Goal: Transaction & Acquisition: Purchase product/service

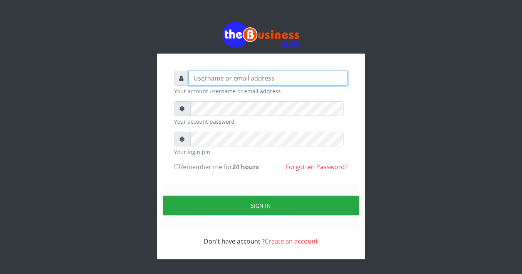
type input "YaronMarcuz"
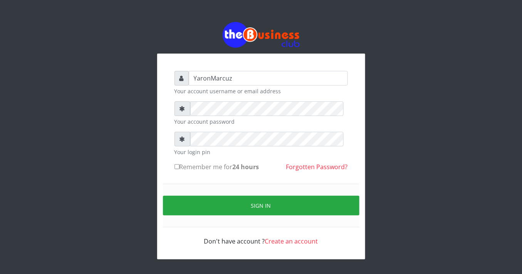
click at [179, 168] on input "Remember me for 24 hours" at bounding box center [176, 166] width 5 height 5
checkbox input "true"
click at [215, 219] on div "Sign in" at bounding box center [261, 206] width 196 height 44
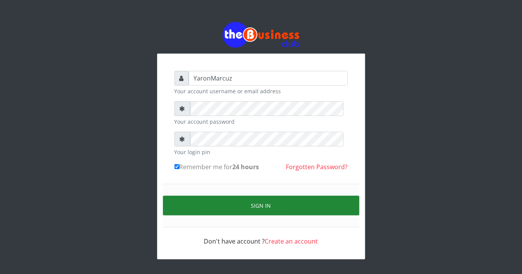
click at [218, 208] on button "Sign in" at bounding box center [261, 206] width 196 height 20
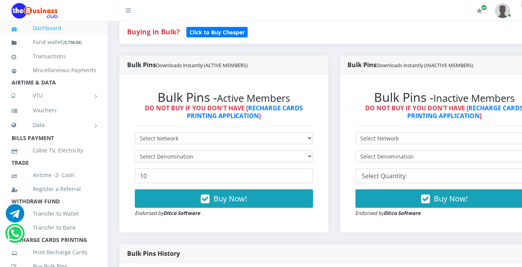
scroll to position [214, 0]
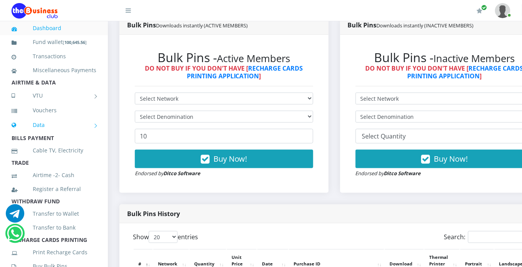
click at [40, 134] on link "Data" at bounding box center [54, 124] width 85 height 19
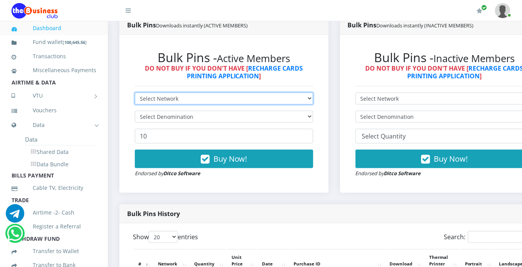
click at [285, 92] on select "Select Network MTN Globacom 9Mobile Airtel" at bounding box center [224, 98] width 178 height 12
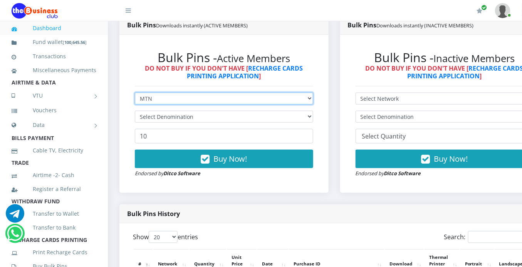
click at [135, 92] on select "Select Network MTN Globacom 9Mobile Airtel" at bounding box center [224, 98] width 178 height 12
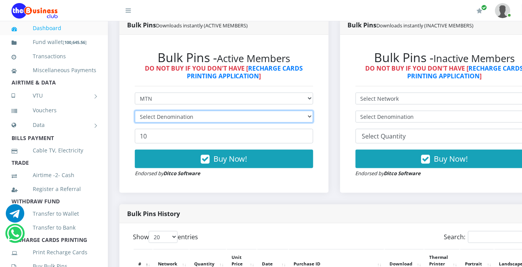
click at [221, 111] on select "Select Denomination" at bounding box center [224, 117] width 178 height 12
click at [297, 111] on select "Select Denomination" at bounding box center [224, 117] width 178 height 12
click at [298, 111] on select "Select Denomination" at bounding box center [224, 117] width 178 height 12
click at [305, 111] on select "Select Denomination" at bounding box center [224, 117] width 178 height 12
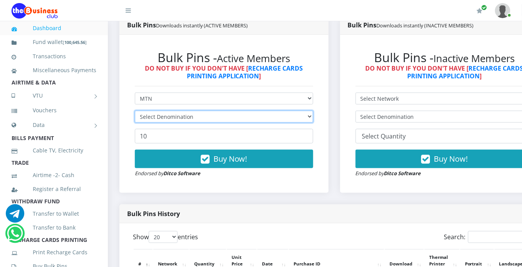
click at [305, 111] on select "Select Denomination" at bounding box center [224, 117] width 178 height 12
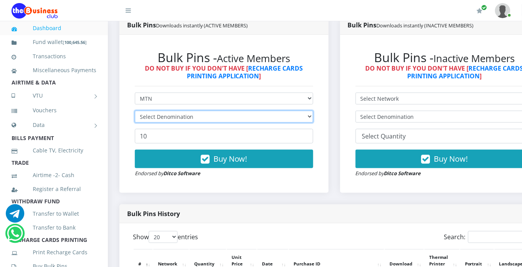
click at [305, 111] on select "Select Denomination" at bounding box center [224, 117] width 178 height 12
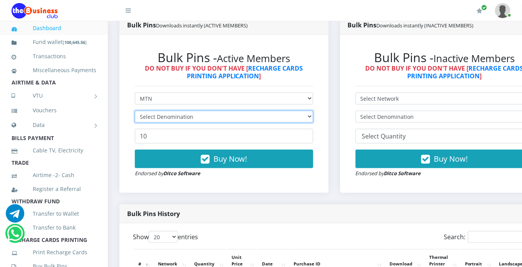
click at [305, 111] on select "Select Denomination" at bounding box center [224, 117] width 178 height 12
click at [302, 111] on select "Select Denomination" at bounding box center [224, 117] width 178 height 12
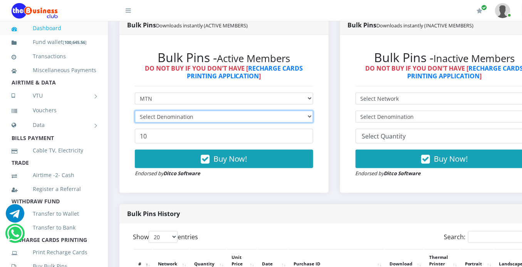
click at [302, 111] on select "Select Denomination" at bounding box center [224, 117] width 178 height 12
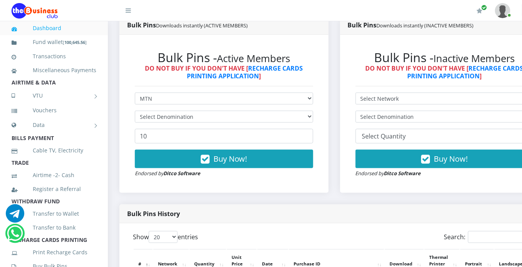
click at [245, 5] on div "My Profile Settings Logout" at bounding box center [328, 11] width 364 height 22
click at [303, 111] on select "Select Denomination" at bounding box center [224, 117] width 178 height 12
click at [301, 101] on form "Select Network MTN Globacom 9Mobile Airtel Select Denomination 10 Buy Now! Endo…" at bounding box center [224, 134] width 178 height 85
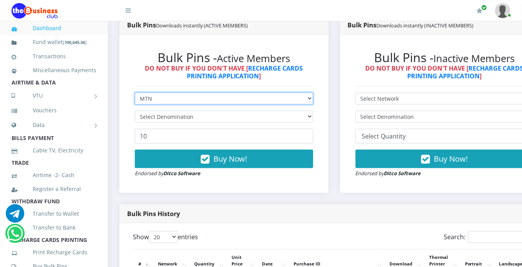
click at [308, 92] on select "Select Network MTN Globacom 9Mobile Airtel" at bounding box center [224, 98] width 178 height 12
click at [135, 92] on select "Select Network MTN Globacom 9Mobile Airtel" at bounding box center [224, 98] width 178 height 12
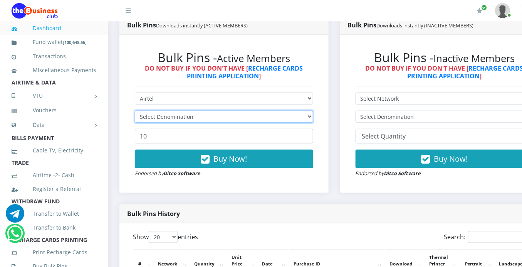
click at [216, 111] on select "Select Denomination" at bounding box center [224, 117] width 178 height 12
click at [270, 111] on select "Select Denomination" at bounding box center [224, 117] width 178 height 12
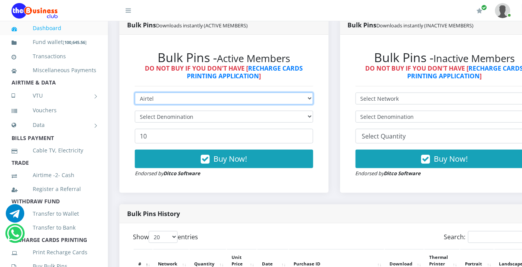
click at [302, 92] on select "Select Network MTN Globacom 9Mobile Airtel" at bounding box center [224, 98] width 178 height 12
click at [135, 92] on select "Select Network MTN Globacom 9Mobile Airtel" at bounding box center [224, 98] width 178 height 12
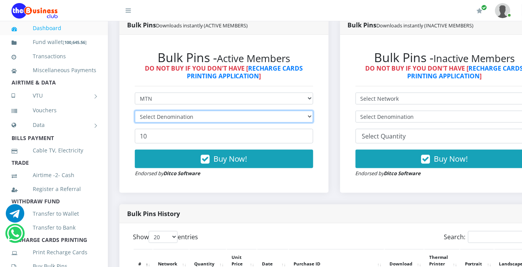
click at [223, 111] on select "Select Denomination" at bounding box center [224, 117] width 178 height 12
click at [225, 111] on select "Select Denomination" at bounding box center [224, 117] width 178 height 12
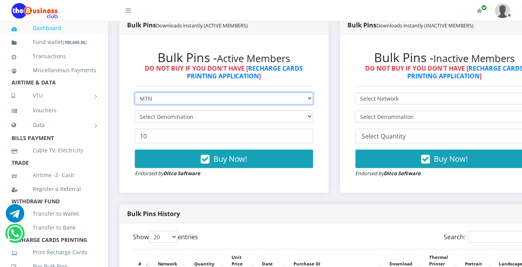
click at [300, 92] on select "Select Network MTN Globacom 9Mobile Airtel" at bounding box center [224, 98] width 178 height 12
select select "Airtel"
click at [135, 92] on select "Select Network MTN Globacom 9Mobile Airtel" at bounding box center [224, 98] width 178 height 12
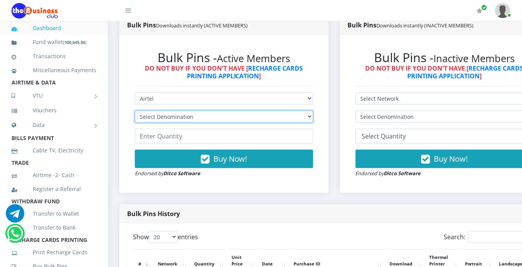
click at [297, 111] on select "Select Denomination MTN NGN100 - ₦96.99 MTN NGN200 - ₦193.98 MTN NGN400 - ₦387.…" at bounding box center [224, 117] width 178 height 12
select select "484.95-500"
click at [135, 111] on select "Select Denomination MTN NGN100 - ₦96.99 MTN NGN200 - ₦193.98 MTN NGN400 - ₦387.…" at bounding box center [224, 117] width 178 height 12
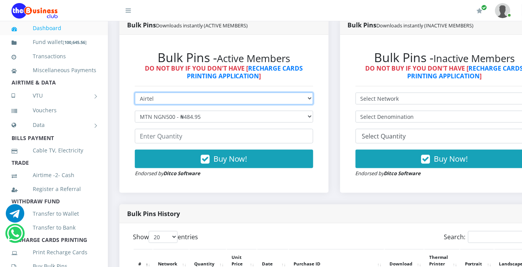
click at [218, 92] on select "Select Network MTN Globacom 9Mobile Airtel" at bounding box center [224, 98] width 178 height 12
select select "MTN"
click at [135, 92] on select "Select Network MTN Globacom 9Mobile Airtel" at bounding box center [224, 98] width 178 height 12
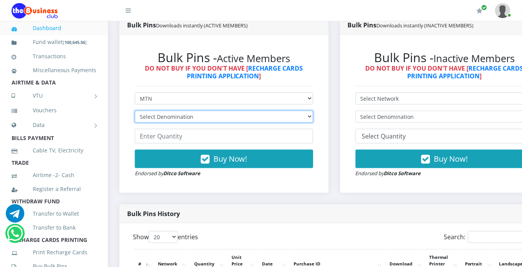
click at [214, 111] on select "Select Denomination" at bounding box center [224, 117] width 178 height 12
drag, startPoint x: 215, startPoint y: 109, endPoint x: 234, endPoint y: 113, distance: 20.1
click at [216, 111] on select "Select Denomination" at bounding box center [224, 117] width 178 height 12
click at [294, 111] on select "Select Denomination" at bounding box center [224, 117] width 178 height 12
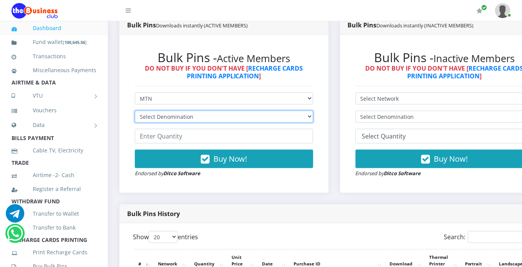
click at [288, 111] on select "Select Denomination" at bounding box center [224, 117] width 178 height 12
click at [268, 111] on select "Select Denomination" at bounding box center [224, 117] width 178 height 12
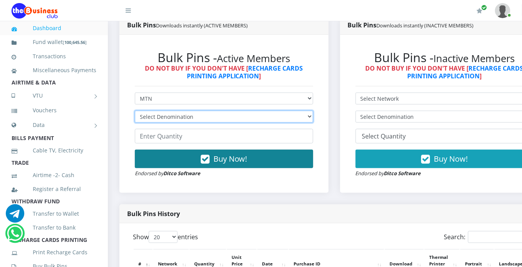
select select "481.9-500"
click at [135, 111] on select "Select Denomination Airtel NGN100 - ₦96.38 Airtel NGN200 - ₦192.76 Airtel NGN50…" at bounding box center [224, 117] width 178 height 12
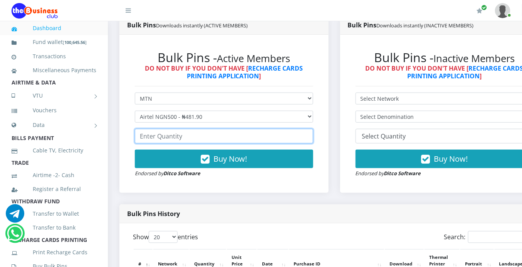
click at [188, 129] on input "number" at bounding box center [224, 136] width 178 height 15
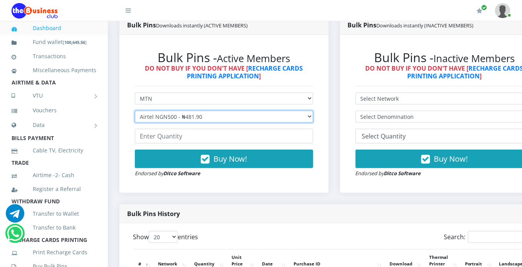
drag, startPoint x: 215, startPoint y: 104, endPoint x: 207, endPoint y: 108, distance: 8.8
click at [215, 111] on select "Select Denomination Airtel NGN100 - ₦96.38 Airtel NGN200 - ₦192.76 Airtel NGN50…" at bounding box center [224, 117] width 178 height 12
click at [135, 111] on select "Select Denomination Airtel NGN100 - ₦96.38 Airtel NGN200 - ₦192.76 Airtel NGN50…" at bounding box center [224, 117] width 178 height 12
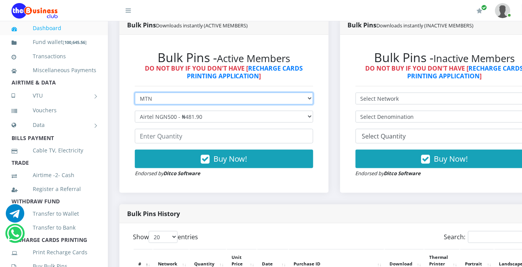
click at [206, 92] on select "Select Network MTN Globacom 9Mobile Airtel" at bounding box center [224, 98] width 178 height 12
click at [135, 92] on select "Select Network MTN Globacom 9Mobile Airtel" at bounding box center [224, 98] width 178 height 12
click at [302, 92] on select "Select Network MTN Globacom 9Mobile Airtel" at bounding box center [224, 98] width 178 height 12
click at [135, 92] on select "Select Network MTN Globacom 9Mobile Airtel" at bounding box center [224, 98] width 178 height 12
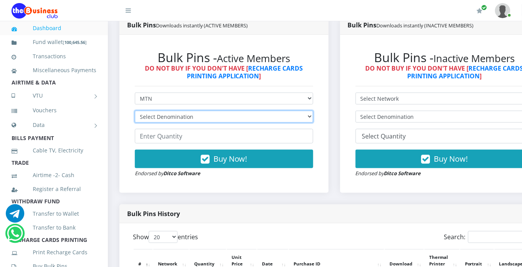
click at [273, 111] on select "Select Denomination" at bounding box center [224, 117] width 178 height 12
drag, startPoint x: 273, startPoint y: 109, endPoint x: 277, endPoint y: 109, distance: 4.6
click at [273, 111] on select "Select Denomination" at bounding box center [224, 117] width 178 height 12
click at [278, 111] on select "Select Denomination" at bounding box center [224, 117] width 178 height 12
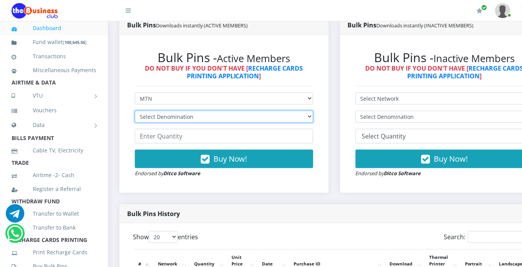
click at [278, 111] on select "Select Denomination" at bounding box center [224, 117] width 178 height 12
click at [275, 111] on select "Select Denomination" at bounding box center [224, 117] width 178 height 12
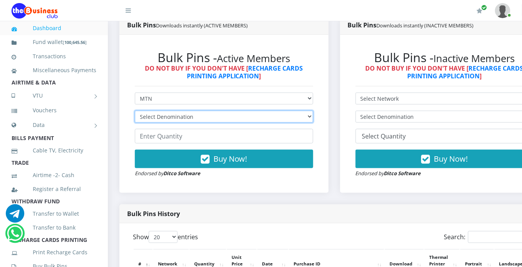
click at [275, 111] on select "Select Denomination" at bounding box center [224, 117] width 178 height 12
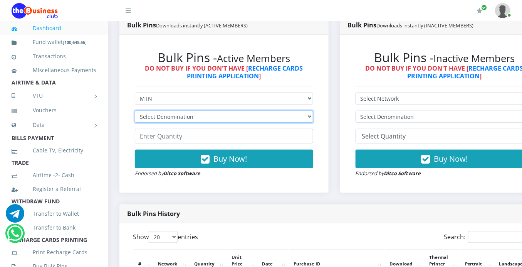
drag, startPoint x: 275, startPoint y: 108, endPoint x: 268, endPoint y: 112, distance: 8.4
click at [275, 111] on select "Select Denomination" at bounding box center [224, 117] width 178 height 12
click at [302, 111] on select "Select Denomination" at bounding box center [224, 117] width 178 height 12
click at [295, 111] on select "Select Denomination" at bounding box center [224, 117] width 178 height 12
click at [294, 111] on select "Select Denomination" at bounding box center [224, 117] width 178 height 12
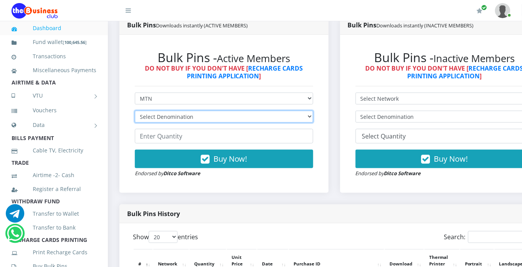
click at [306, 111] on select "Select Denomination" at bounding box center [224, 117] width 178 height 12
drag, startPoint x: 306, startPoint y: 104, endPoint x: 302, endPoint y: 104, distance: 4.2
click at [306, 111] on select "Select Denomination" at bounding box center [224, 117] width 178 height 12
click at [302, 111] on select "Select Denomination" at bounding box center [224, 117] width 178 height 12
click at [301, 111] on select "Select Denomination" at bounding box center [224, 117] width 178 height 12
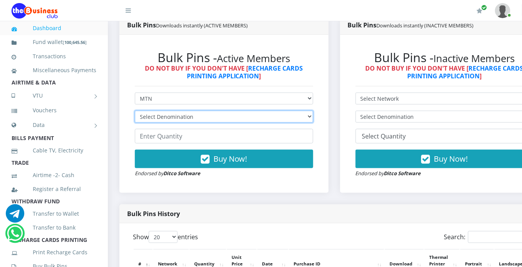
click at [300, 111] on select "Select Denomination" at bounding box center [224, 117] width 178 height 12
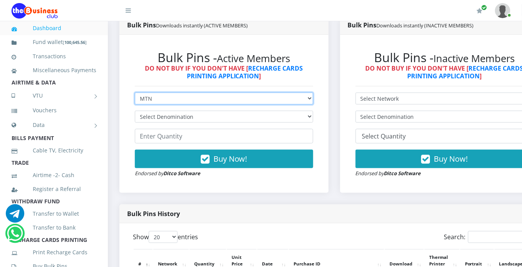
click at [303, 92] on select "Select Network MTN Globacom 9Mobile Airtel" at bounding box center [224, 98] width 178 height 12
click at [135, 92] on select "Select Network MTN Globacom 9Mobile Airtel" at bounding box center [224, 98] width 178 height 12
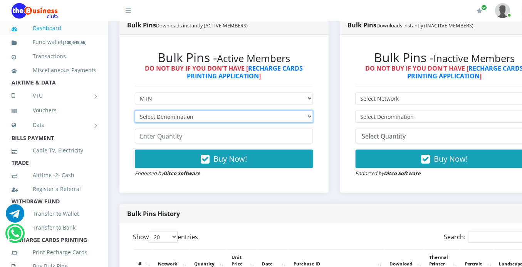
click at [305, 111] on select "Select Denomination" at bounding box center [224, 117] width 178 height 12
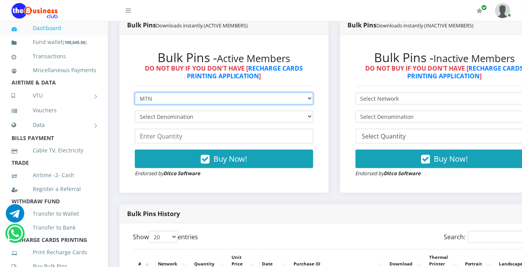
click at [307, 94] on select "Select Network MTN Globacom 9Mobile Airtel" at bounding box center [224, 98] width 178 height 12
click at [135, 92] on select "Select Network MTN Globacom 9Mobile Airtel" at bounding box center [224, 98] width 178 height 12
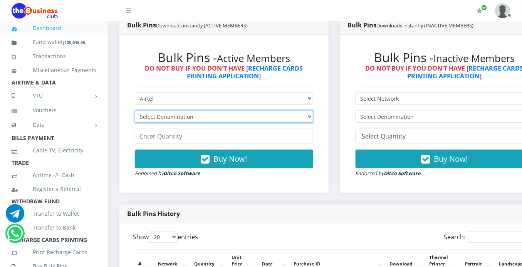
click at [297, 111] on select "Select Denomination" at bounding box center [224, 117] width 178 height 12
click at [295, 111] on select "Select Denomination" at bounding box center [224, 117] width 178 height 12
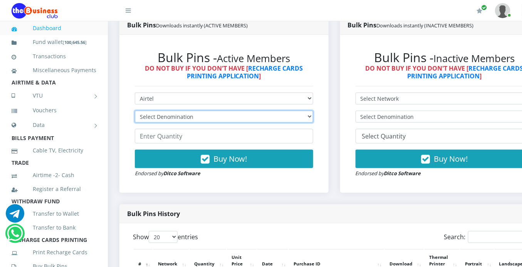
click at [295, 111] on select "Select Denomination" at bounding box center [224, 117] width 178 height 12
click at [294, 111] on select "Select Denomination MTN NGN100 - ₦96.99 MTN NGN200 - ₦193.98 MTN NGN400 - ₦387.…" at bounding box center [224, 117] width 178 height 12
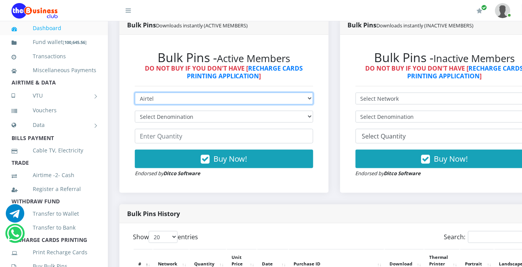
click at [302, 92] on select "Select Network MTN Globacom 9Mobile Airtel" at bounding box center [224, 98] width 178 height 12
click at [135, 92] on select "Select Network MTN Globacom 9Mobile Airtel" at bounding box center [224, 98] width 178 height 12
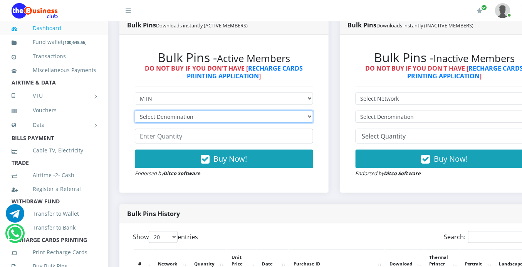
click at [300, 111] on select "Select Denomination" at bounding box center [224, 117] width 178 height 12
click at [299, 111] on select "Select Denomination" at bounding box center [224, 117] width 178 height 12
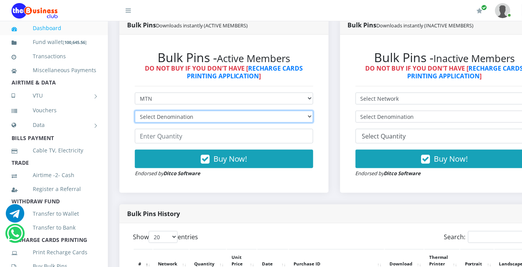
click at [299, 111] on select "Select Denomination" at bounding box center [224, 117] width 178 height 12
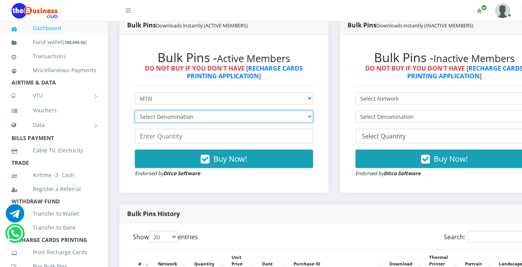
click at [299, 111] on select "Select Denomination" at bounding box center [224, 117] width 178 height 12
click at [310, 111] on select "Select Denomination" at bounding box center [224, 117] width 178 height 12
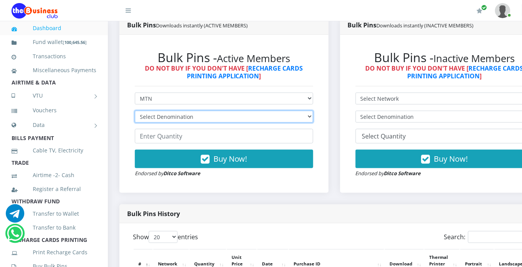
click at [309, 111] on select "Select Denomination" at bounding box center [224, 117] width 178 height 12
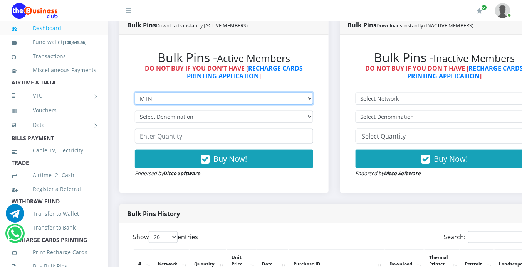
click at [305, 92] on select "Select Network MTN Globacom 9Mobile Airtel" at bounding box center [224, 98] width 178 height 12
click at [135, 92] on select "Select Network MTN Globacom 9Mobile Airtel" at bounding box center [224, 98] width 178 height 12
click at [303, 92] on select "Select Network MTN Globacom 9Mobile Airtel" at bounding box center [224, 98] width 178 height 12
select select "MTN"
click at [135, 92] on select "Select Network MTN Globacom 9Mobile Airtel" at bounding box center [224, 98] width 178 height 12
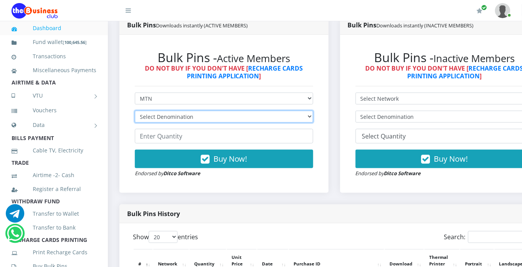
click at [300, 111] on select "Select Denomination" at bounding box center [224, 117] width 178 height 12
click at [305, 111] on select "Select Denomination" at bounding box center [224, 117] width 178 height 12
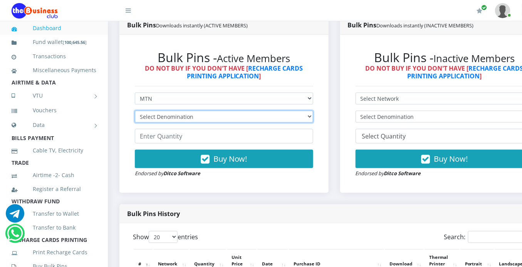
click at [305, 111] on select "Select Denomination" at bounding box center [224, 117] width 178 height 12
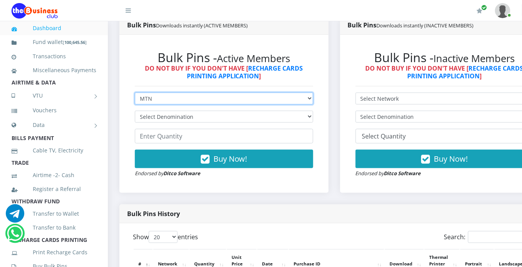
click at [309, 92] on select "Select Network MTN Globacom 9Mobile Airtel" at bounding box center [224, 98] width 178 height 12
click at [283, 92] on select "Select Network MTN Globacom 9Mobile Airtel" at bounding box center [224, 98] width 178 height 12
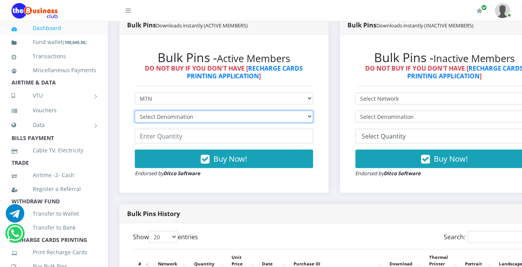
click at [298, 111] on select "Select Denomination" at bounding box center [224, 117] width 178 height 12
click at [265, 111] on select "Select Denomination" at bounding box center [224, 117] width 178 height 12
